Goal: Task Accomplishment & Management: Use online tool/utility

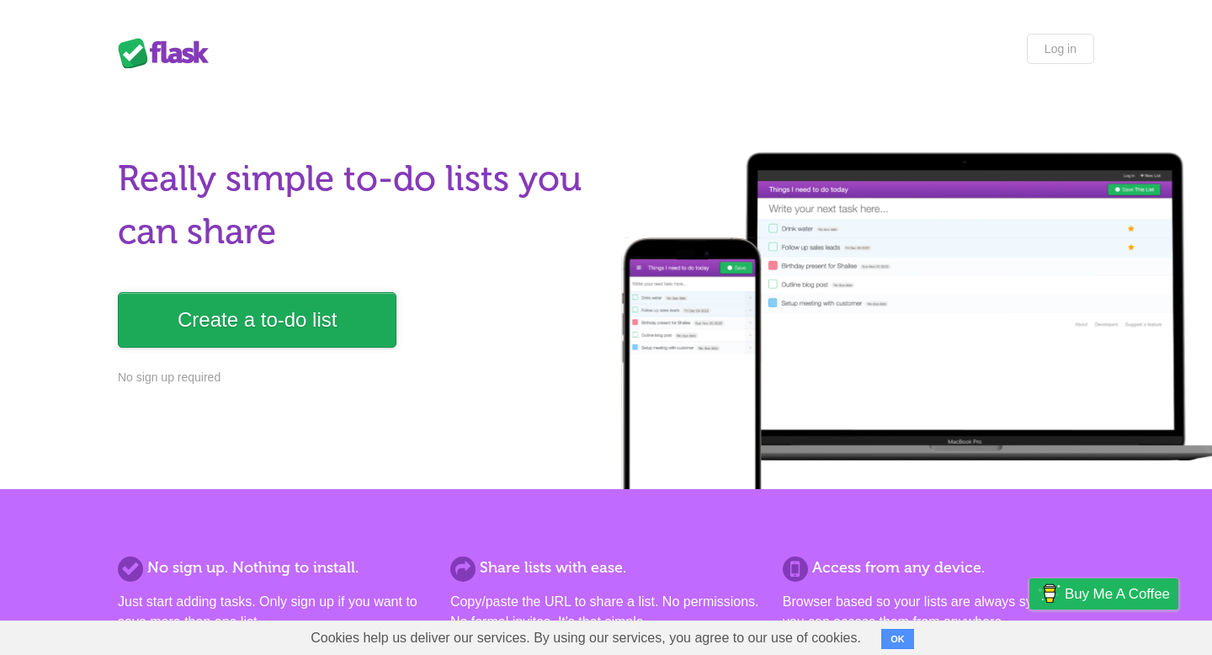
click at [294, 315] on link "Create a to-do list" at bounding box center [257, 320] width 279 height 56
